Goal: Task Accomplishment & Management: Use online tool/utility

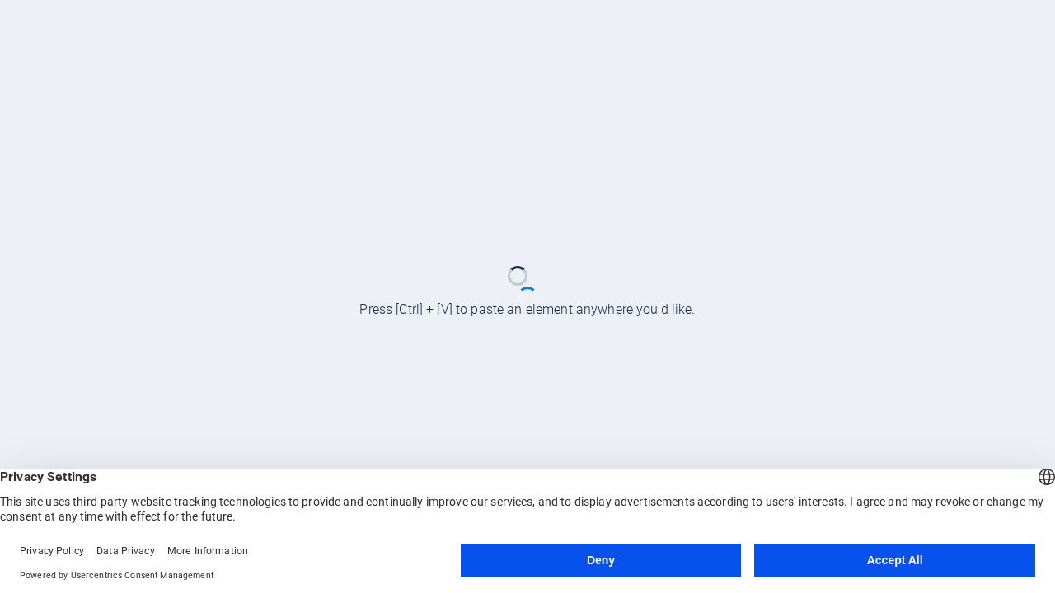
click at [601, 560] on button "Deny" at bounding box center [601, 560] width 281 height 33
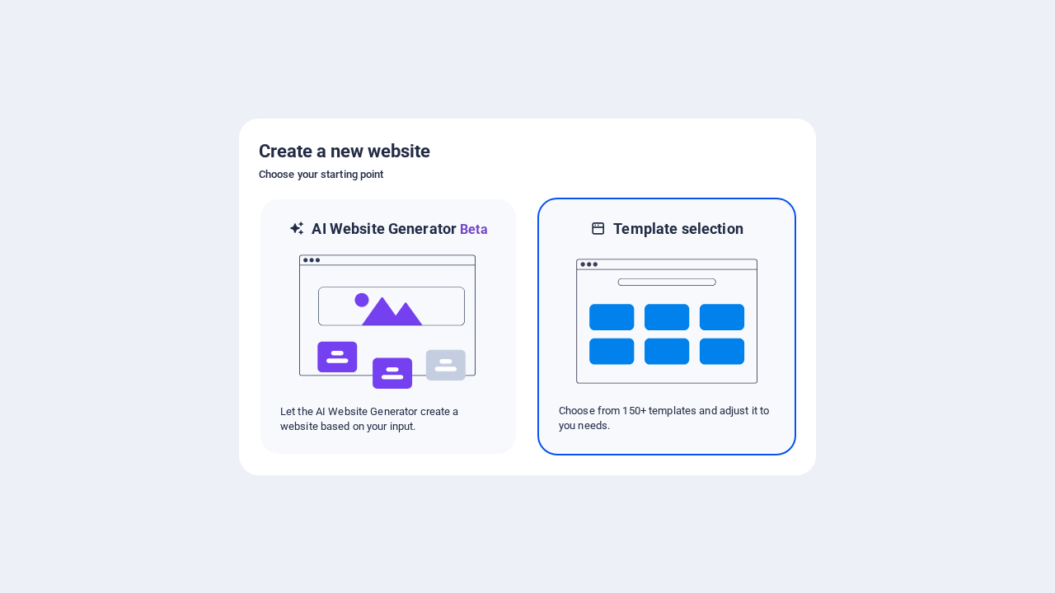
click at [667, 326] on img at bounding box center [666, 321] width 181 height 165
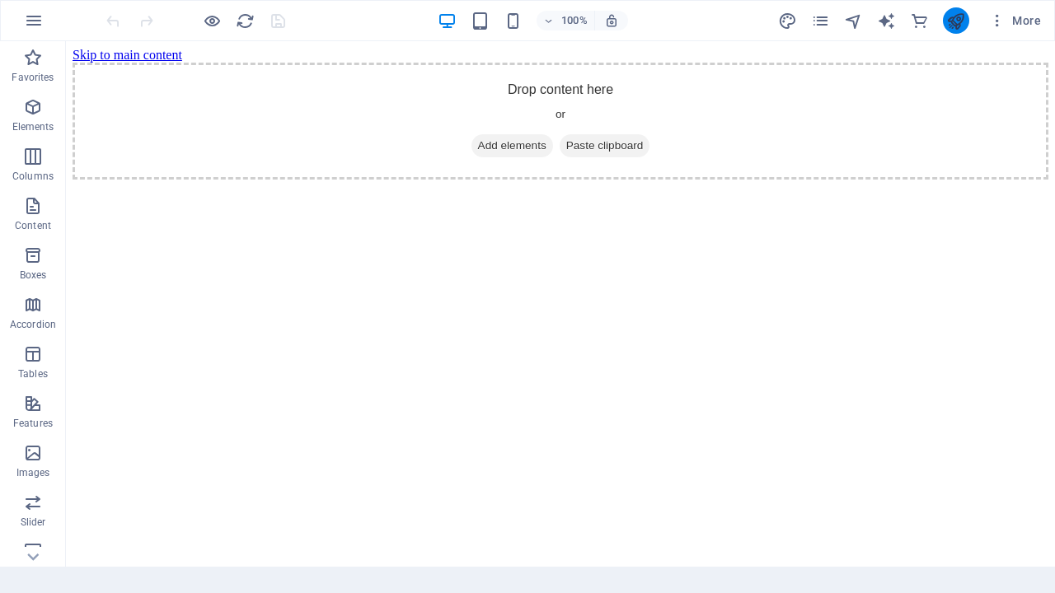
click at [955, 21] on icon "publish" at bounding box center [955, 21] width 19 height 19
